Goal: Task Accomplishment & Management: Use online tool/utility

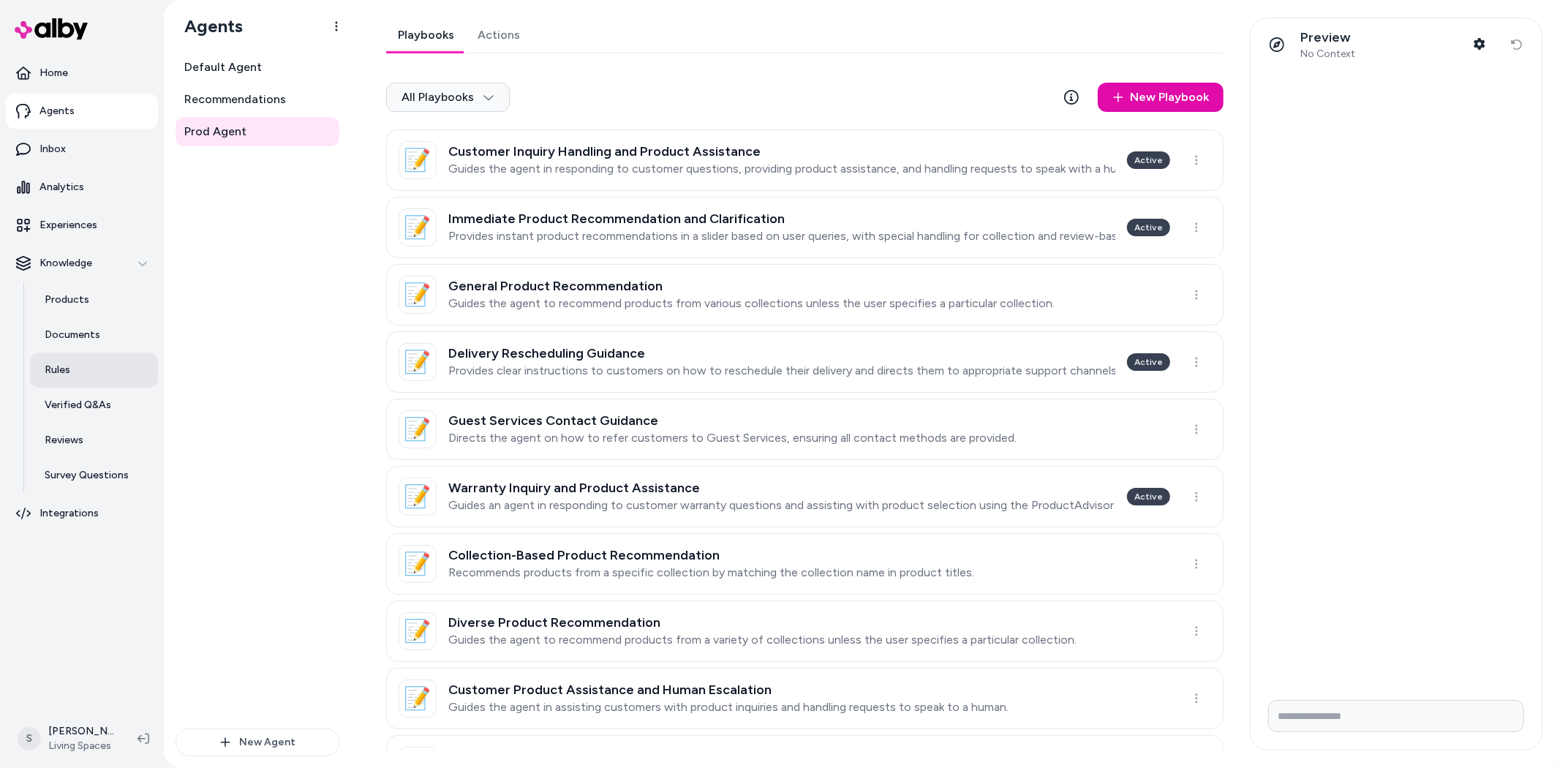
click at [83, 366] on link "Rules" at bounding box center [94, 369] width 128 height 35
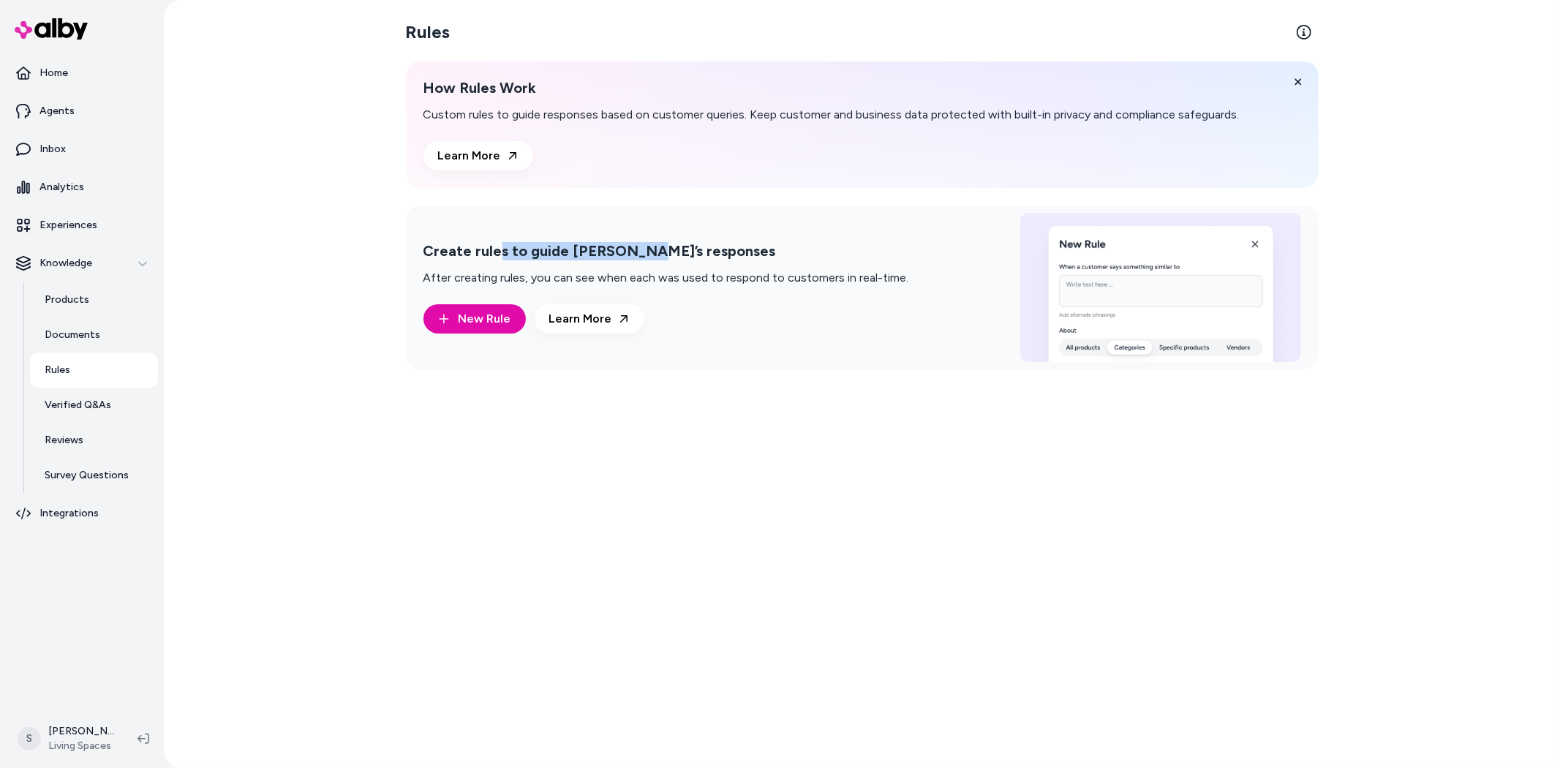
drag, startPoint x: 500, startPoint y: 251, endPoint x: 659, endPoint y: 268, distance: 159.7
click at [648, 263] on div "Create rules to guide [PERSON_NAME]’s responses After creating rules, you can s…" at bounding box center [666, 264] width 486 height 45
click at [676, 279] on p "After creating rules, you can see when each was used to respond to customers in…" at bounding box center [666, 278] width 486 height 18
drag, startPoint x: 520, startPoint y: 113, endPoint x: 733, endPoint y: 117, distance: 213.6
click at [733, 117] on p "Custom rules to guide responses based on customer queries. Keep customer and bu…" at bounding box center [831, 115] width 816 height 18
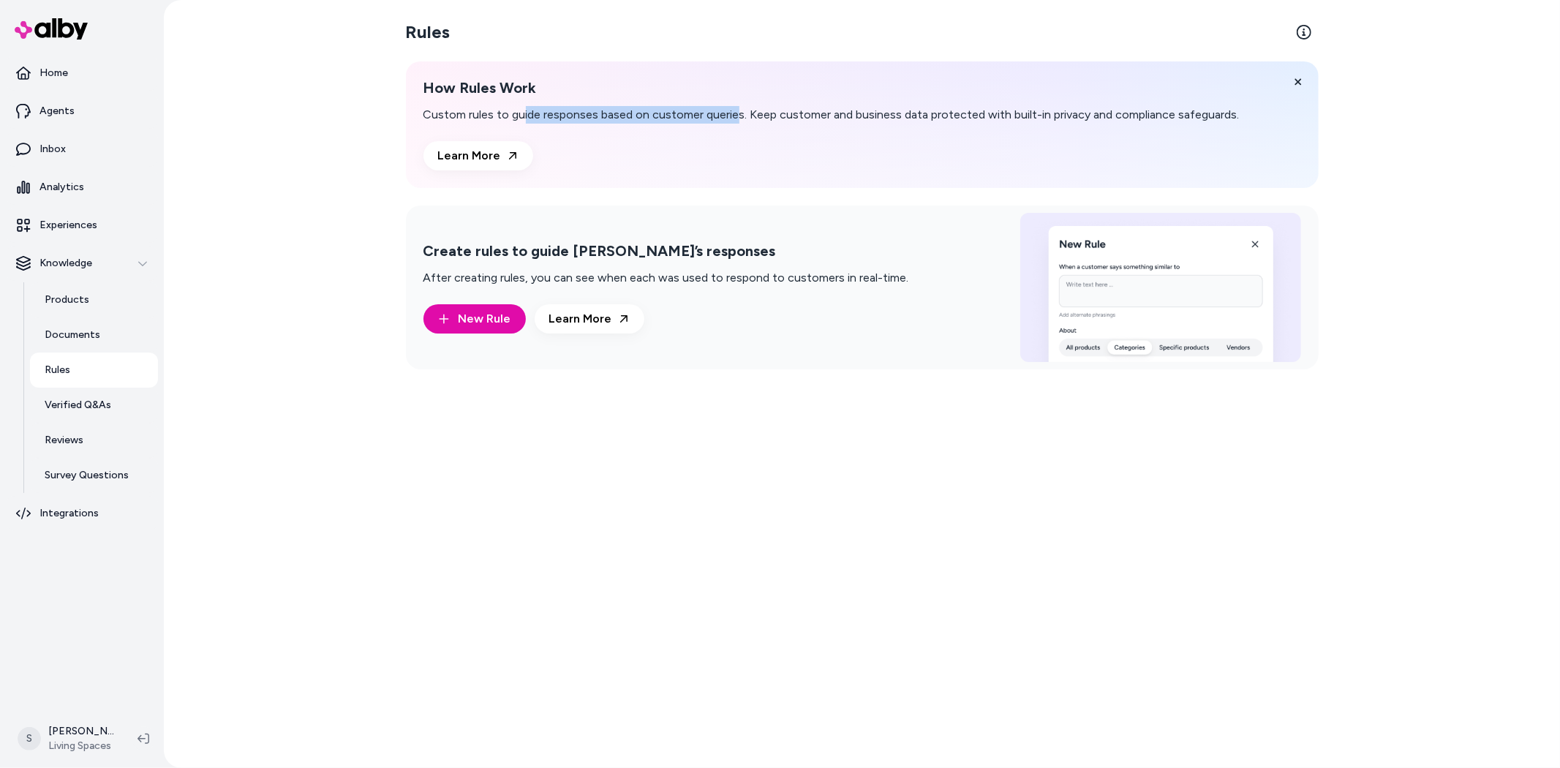
click at [798, 107] on p "Custom rules to guide responses based on customer queries. Keep customer and bu…" at bounding box center [831, 115] width 816 height 18
drag, startPoint x: 860, startPoint y: 107, endPoint x: 1042, endPoint y: 107, distance: 182.1
click at [1014, 108] on p "Custom rules to guide responses based on customer queries. Keep customer and bu…" at bounding box center [831, 115] width 816 height 18
click at [1056, 106] on p "Custom rules to guide responses based on customer queries. Keep customer and bu…" at bounding box center [831, 115] width 816 height 18
click at [455, 314] on button "New Rule" at bounding box center [474, 318] width 102 height 29
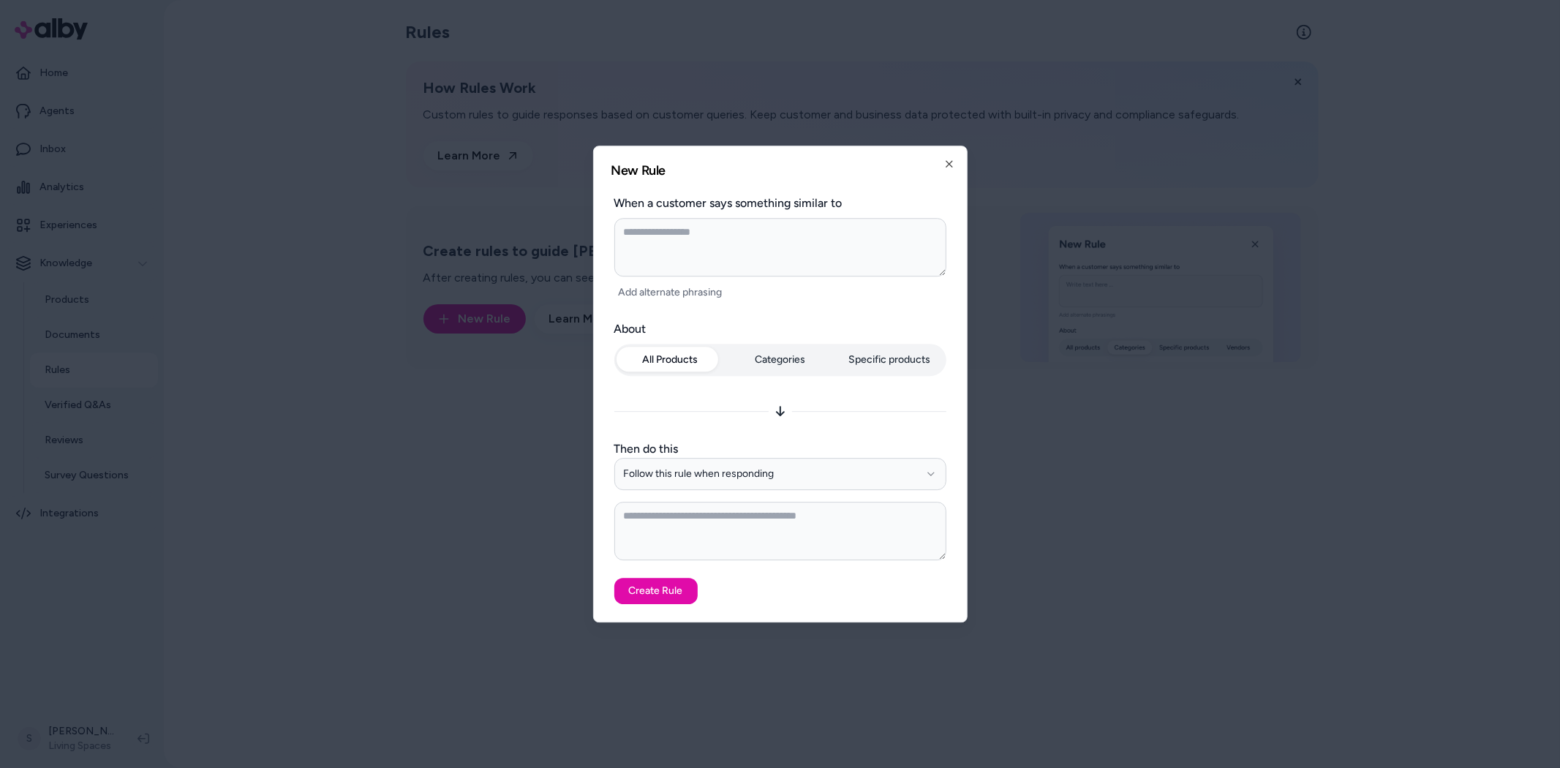
click at [778, 363] on div "All Products Categories Specific products" at bounding box center [780, 363] width 332 height 38
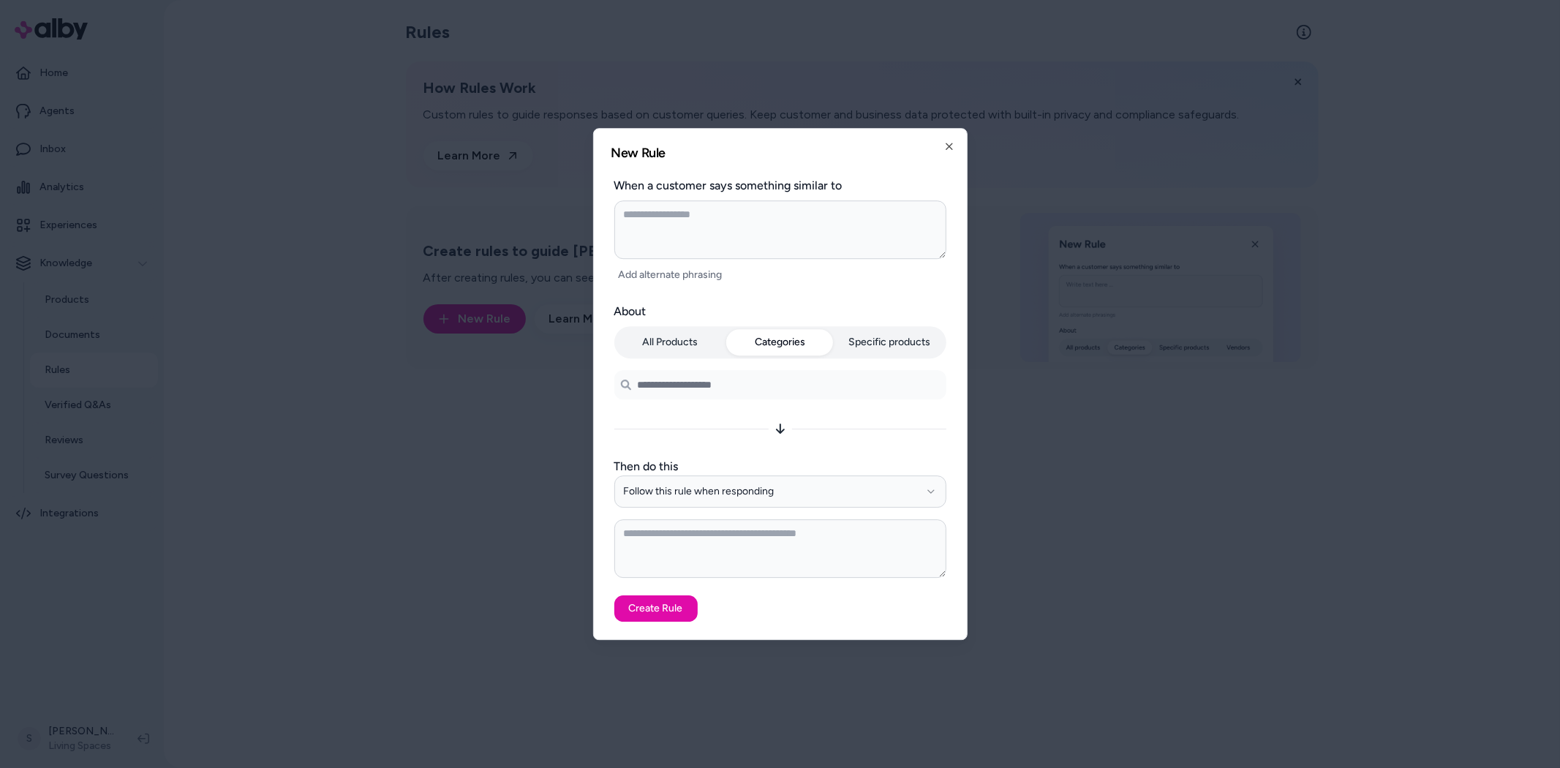
click at [875, 341] on button "Specific products" at bounding box center [890, 342] width 107 height 26
click at [670, 345] on div "All Products Categories Specific products" at bounding box center [780, 342] width 332 height 32
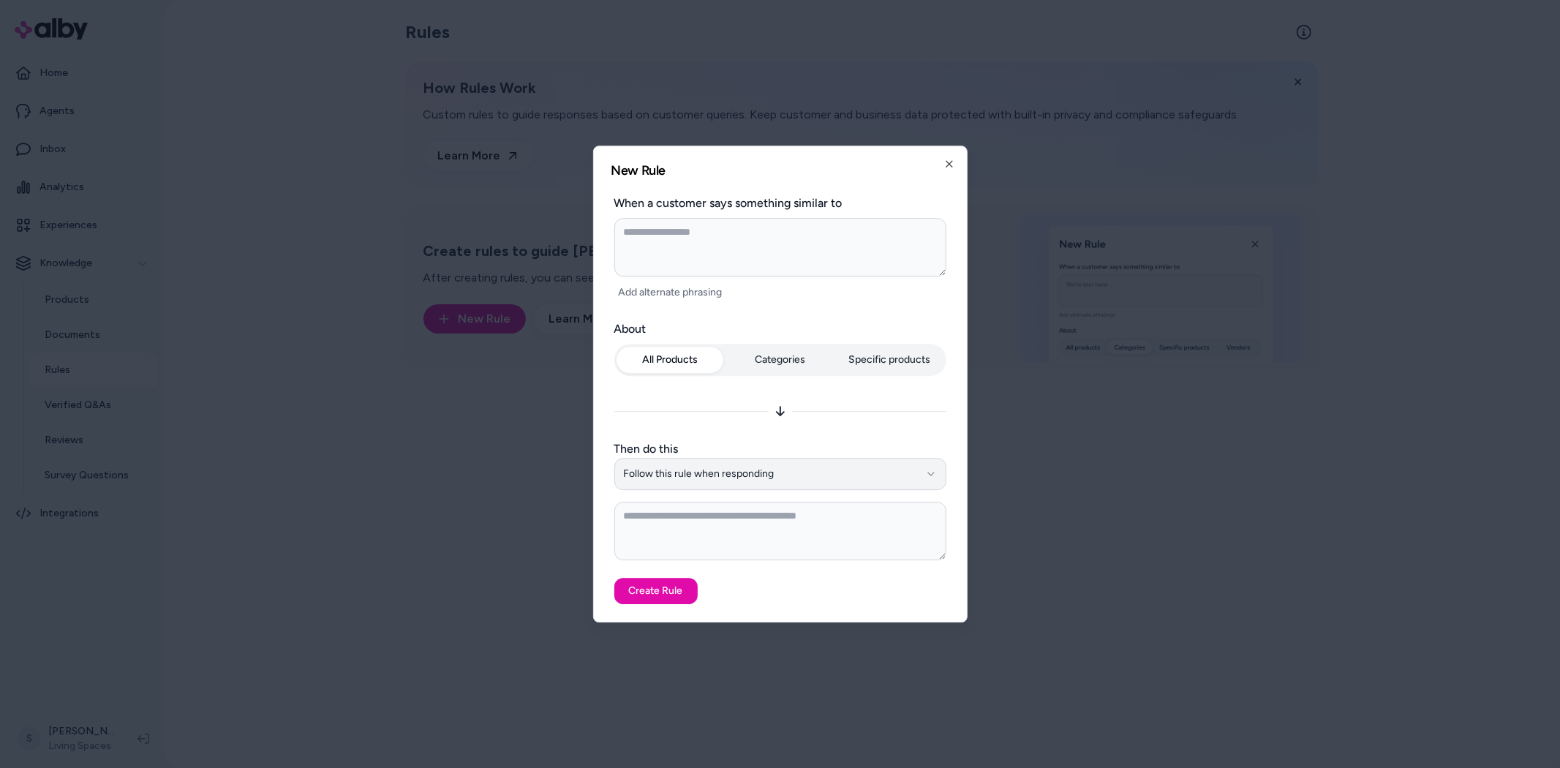
click at [744, 472] on button "Follow this rule when responding" at bounding box center [780, 474] width 332 height 32
click at [699, 527] on textarea at bounding box center [780, 531] width 332 height 59
click at [686, 514] on textarea at bounding box center [780, 531] width 332 height 59
click at [948, 161] on icon "button" at bounding box center [949, 164] width 12 height 12
type textarea "*"
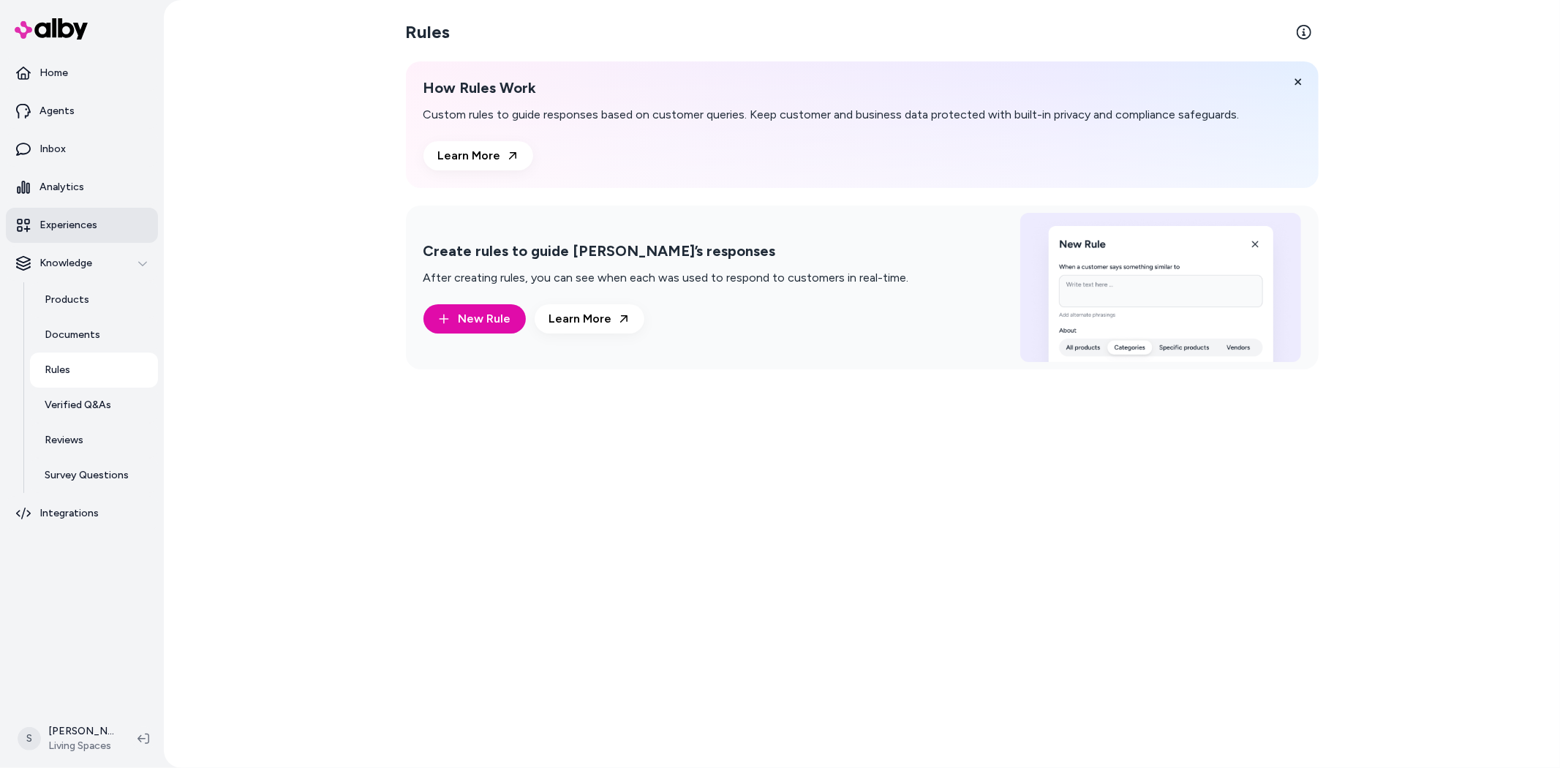
click at [102, 227] on link "Experiences" at bounding box center [82, 225] width 152 height 35
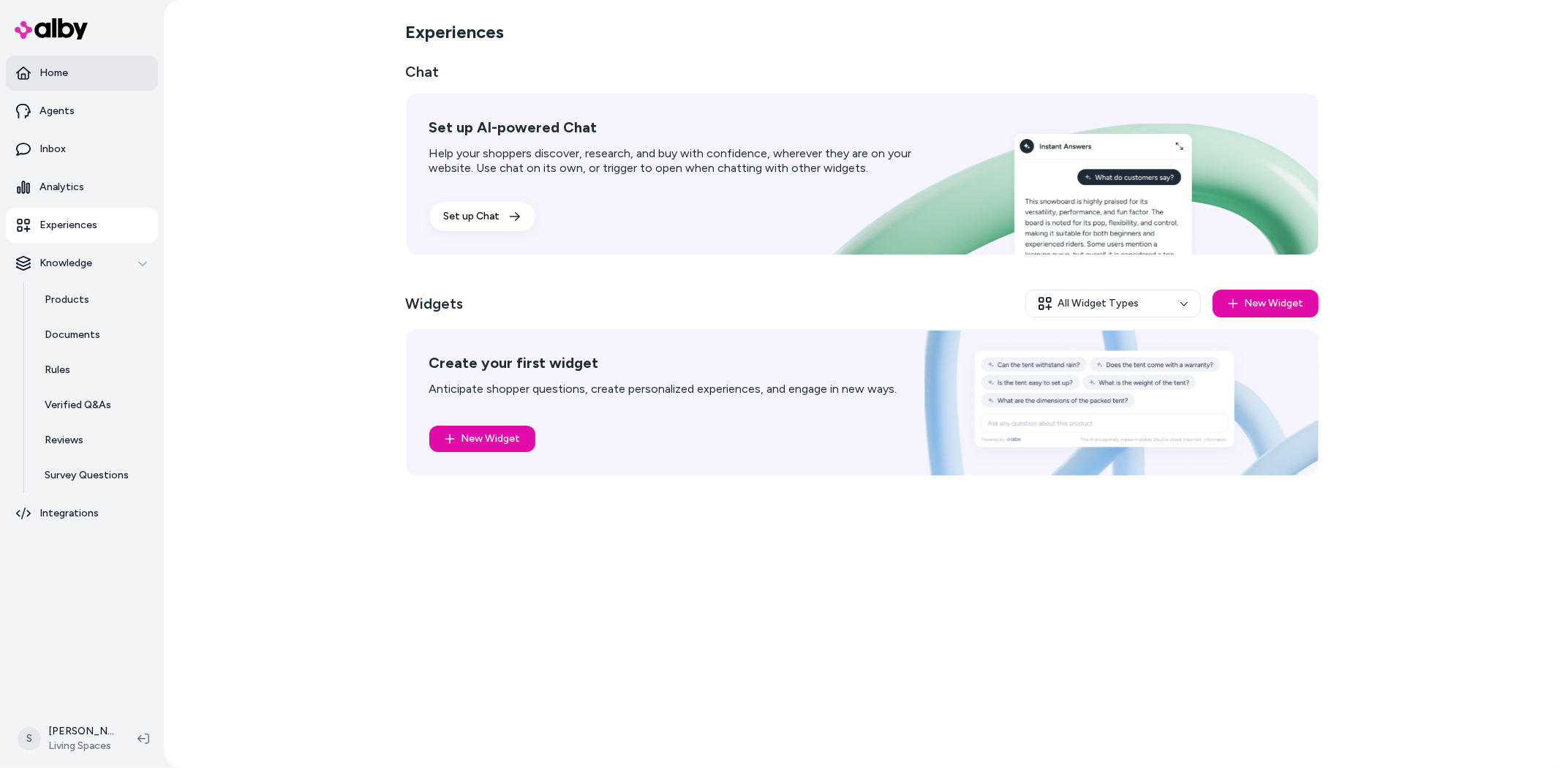
click at [61, 76] on p "Home" at bounding box center [53, 73] width 29 height 15
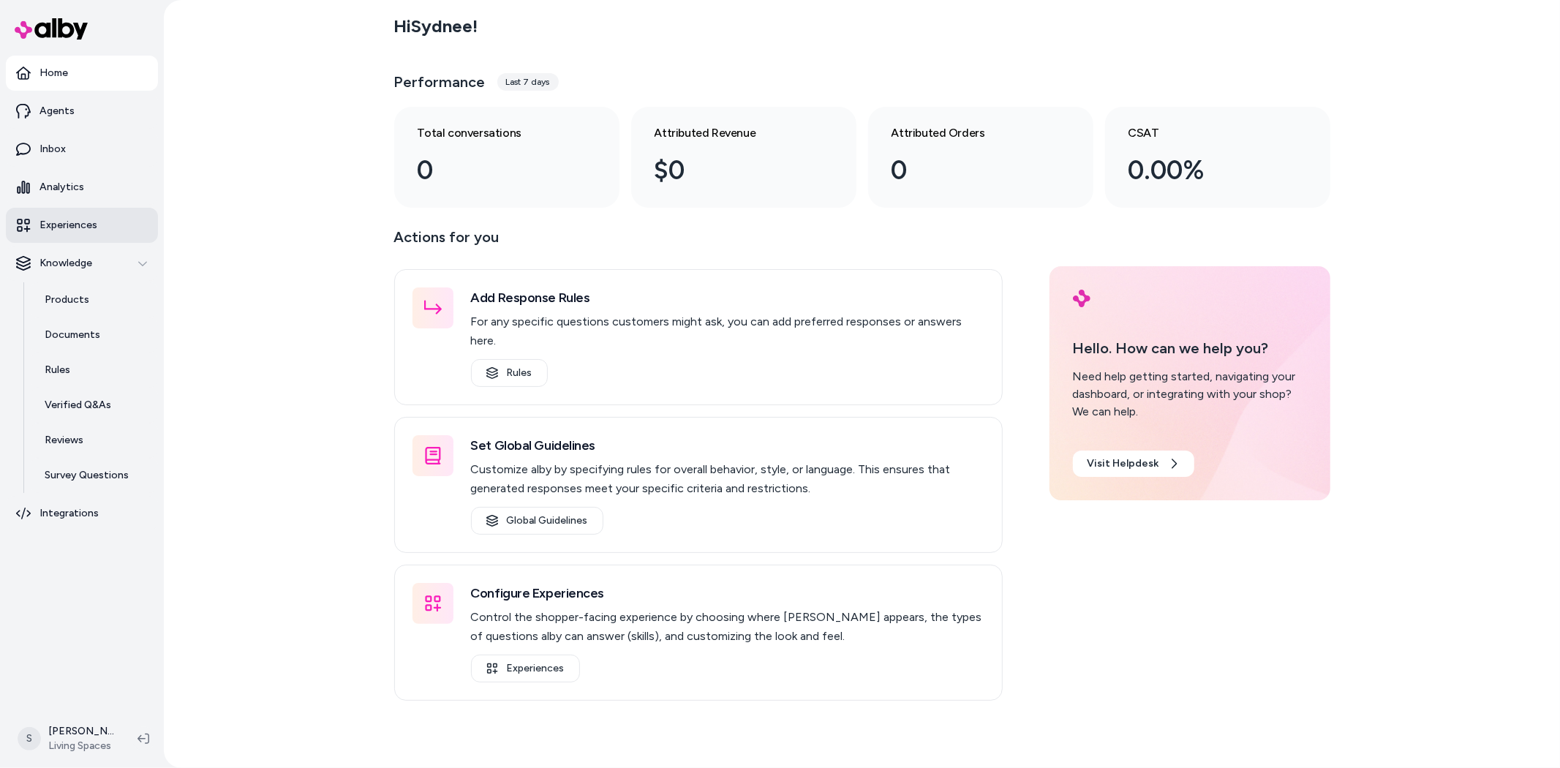
click at [88, 239] on link "Experiences" at bounding box center [82, 225] width 152 height 35
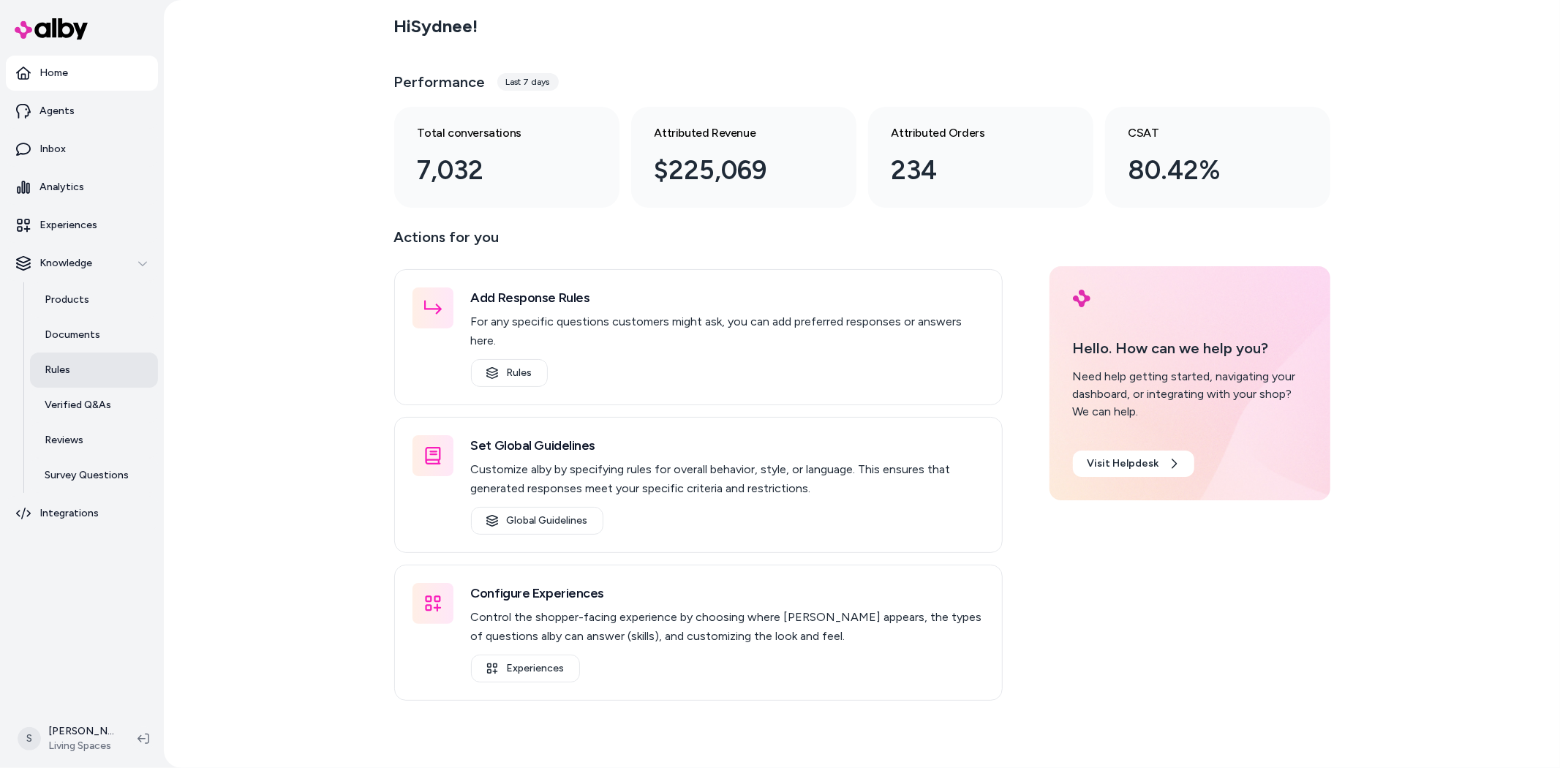
click at [75, 363] on link "Rules" at bounding box center [94, 369] width 128 height 35
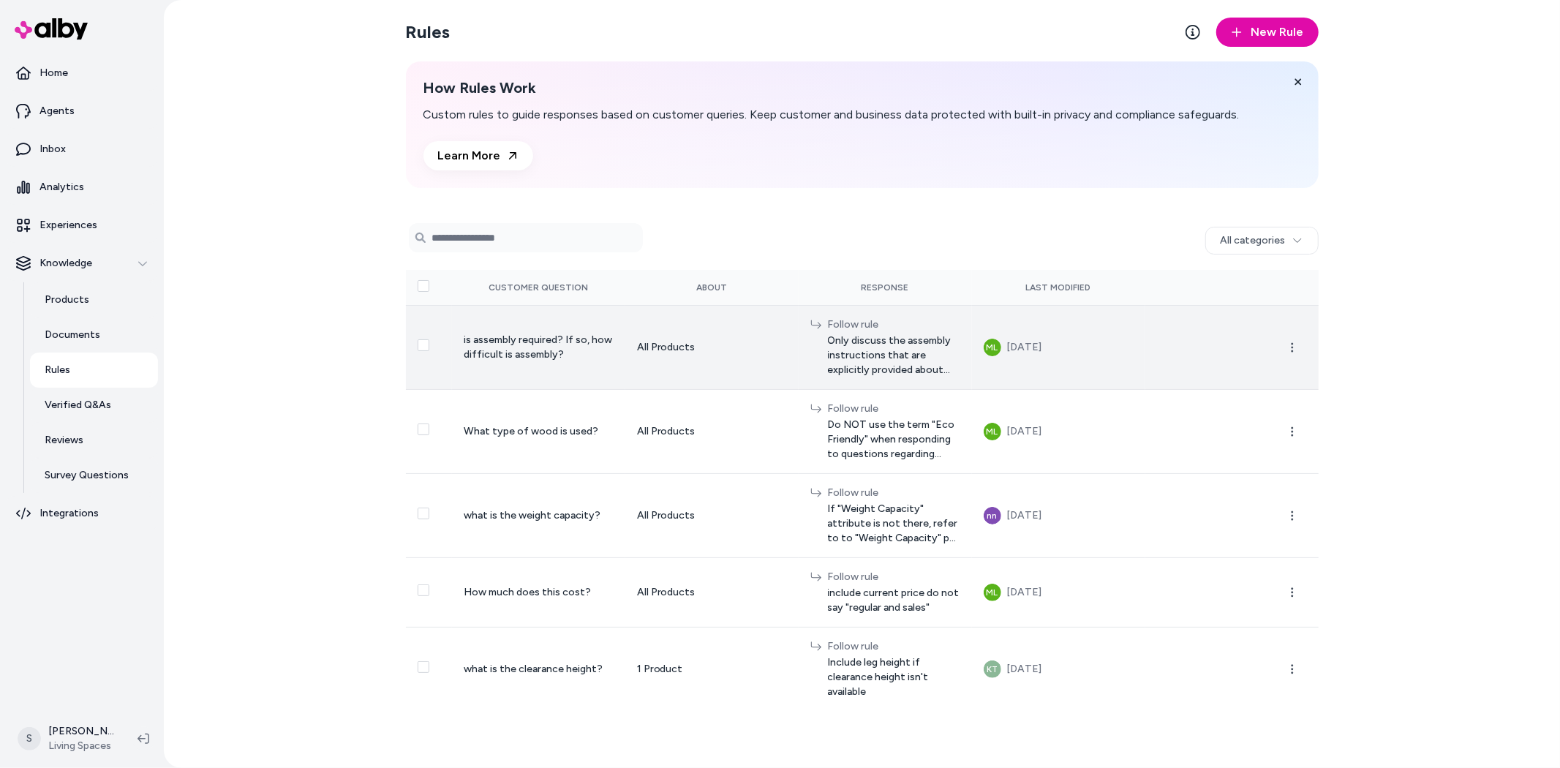
click at [516, 341] on span "is assembly required? If so, how difficult is assembly?" at bounding box center [538, 346] width 148 height 27
click at [864, 357] on span "Only discuss the assembly instructions that are explicitly provided about the p…" at bounding box center [894, 355] width 132 height 44
click at [896, 363] on span "Only discuss the assembly instructions that are explicitly provided about the p…" at bounding box center [894, 355] width 132 height 44
click at [853, 339] on span "Only discuss the assembly instructions that are explicitly provided about the p…" at bounding box center [894, 355] width 132 height 44
click at [1288, 344] on icon "button" at bounding box center [1292, 348] width 12 height 12
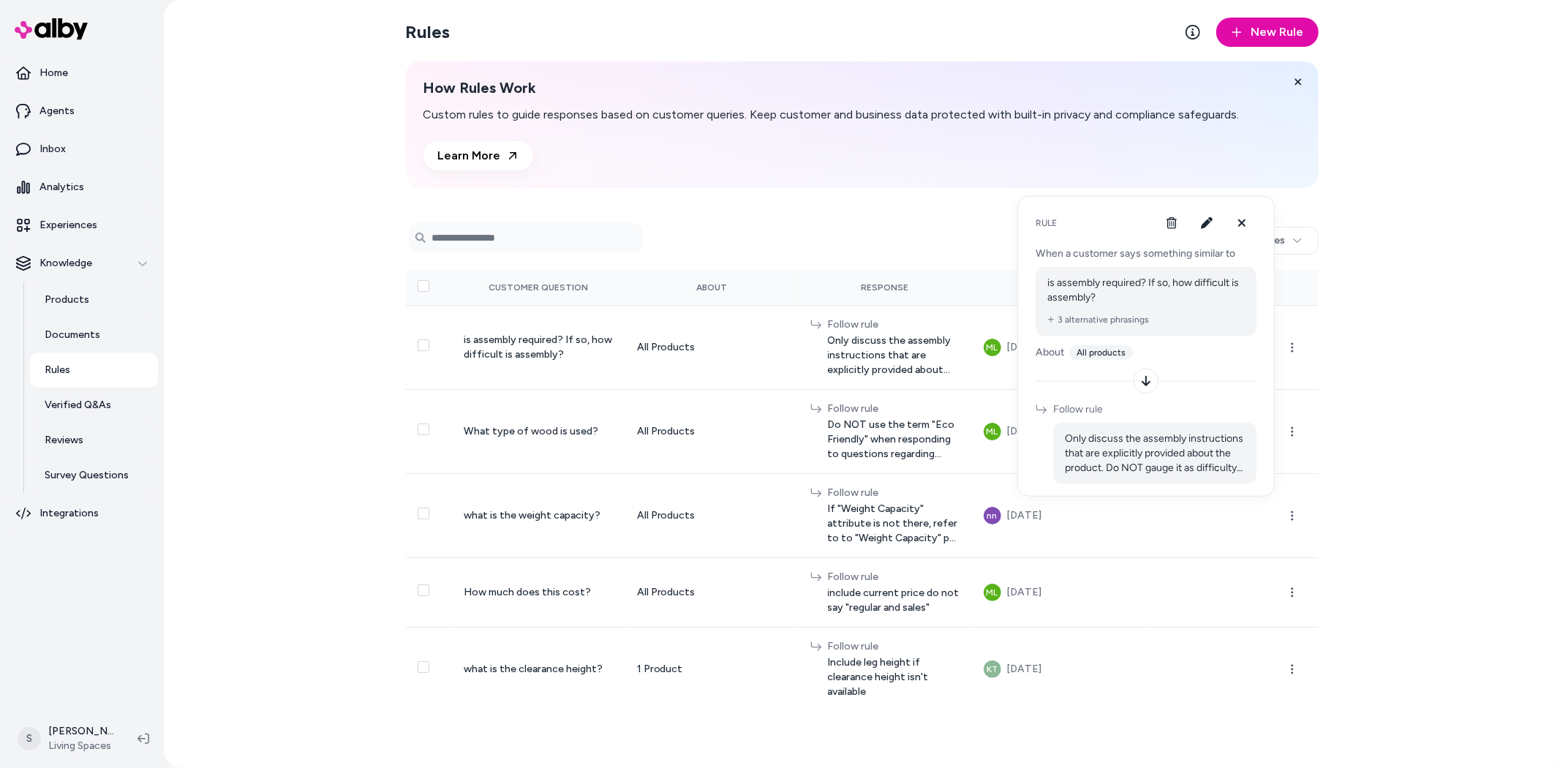
click at [1203, 466] on span "Only discuss the assembly instructions that are explicitly provided about the p…" at bounding box center [1155, 453] width 180 height 44
click at [1417, 295] on div "Rules New Rule How Rules Work Custom rules to guide responses based on customer…" at bounding box center [862, 384] width 1396 height 768
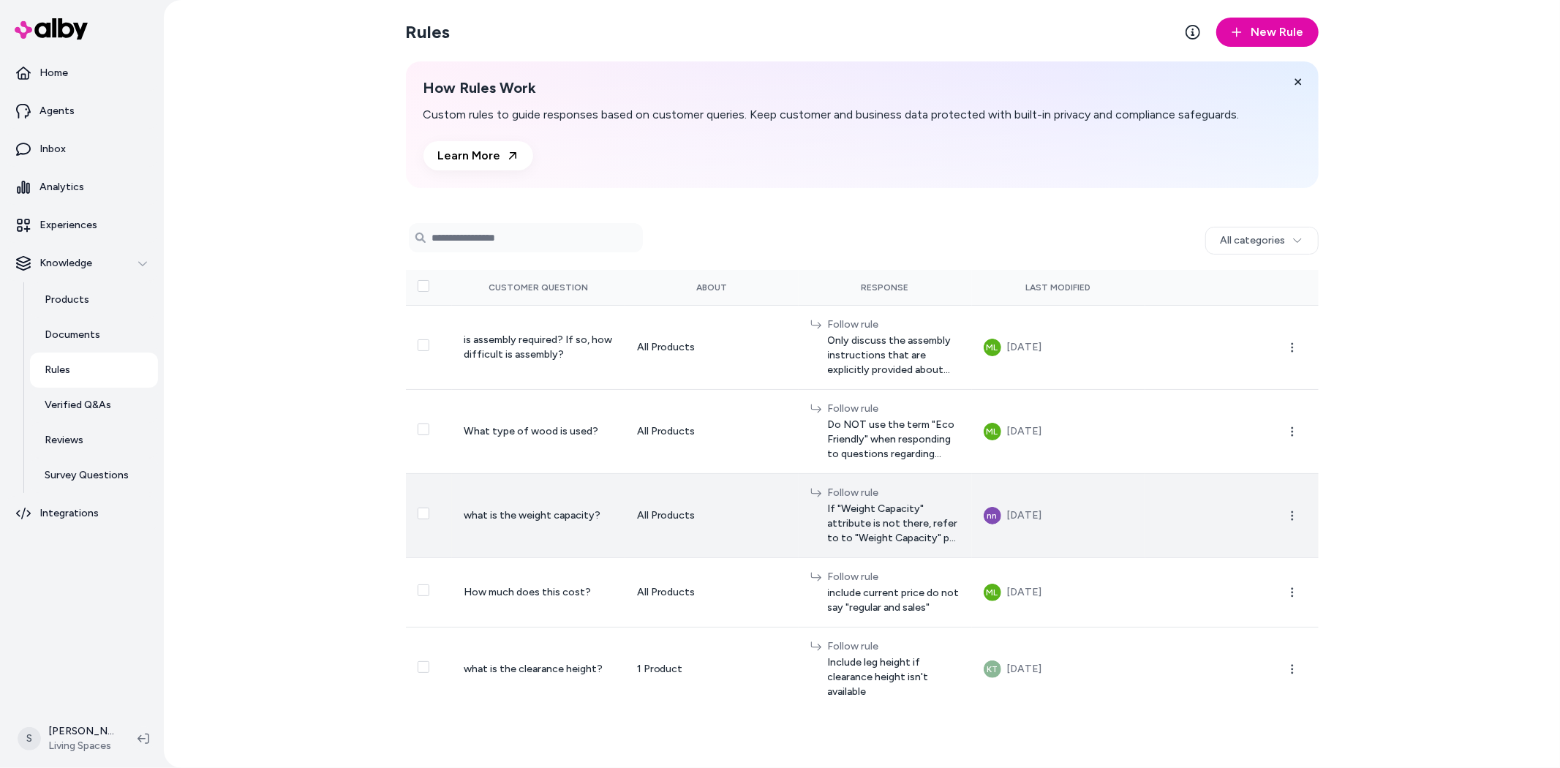
click at [866, 521] on span "If "Weight Capacity" attribute is not there, refer to to "Weight Capacity" per …" at bounding box center [894, 524] width 132 height 44
click at [1289, 516] on icon "button" at bounding box center [1292, 516] width 12 height 12
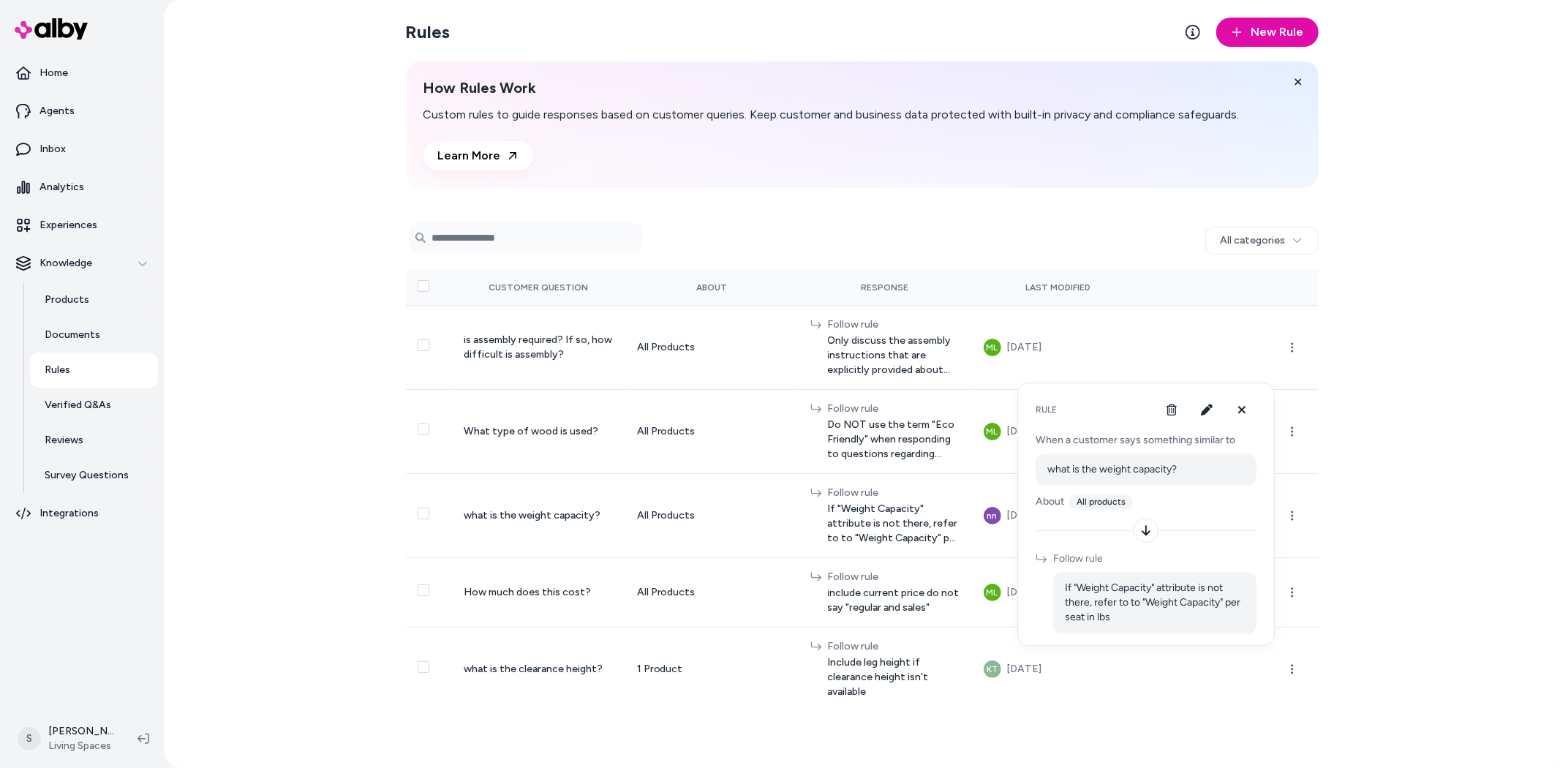
click at [1427, 450] on div "Rules New Rule How Rules Work Custom rules to guide responses based on customer…" at bounding box center [862, 384] width 1396 height 768
